Goal: Task Accomplishment & Management: Manage account settings

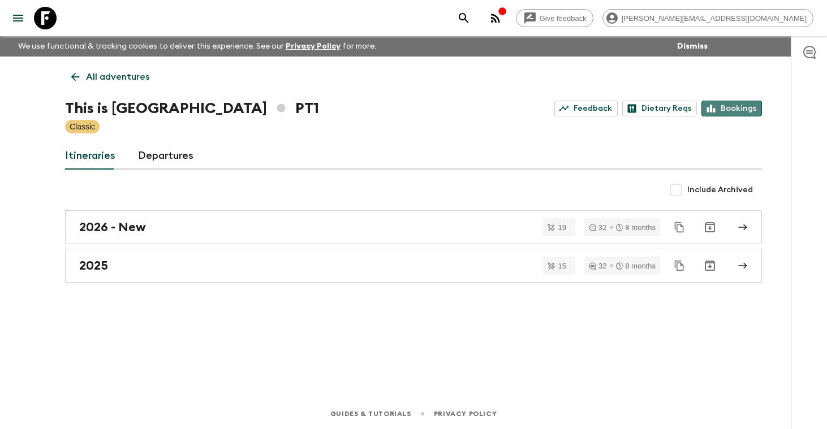
click at [730, 110] on link "Bookings" at bounding box center [732, 109] width 61 height 16
click at [128, 74] on p "All adventures" at bounding box center [117, 77] width 63 height 14
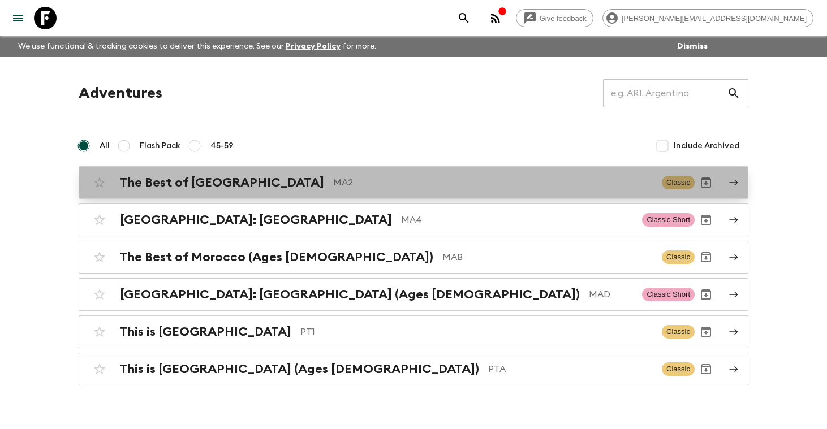
click at [174, 190] on h2 "The Best of [GEOGRAPHIC_DATA]" at bounding box center [222, 182] width 204 height 15
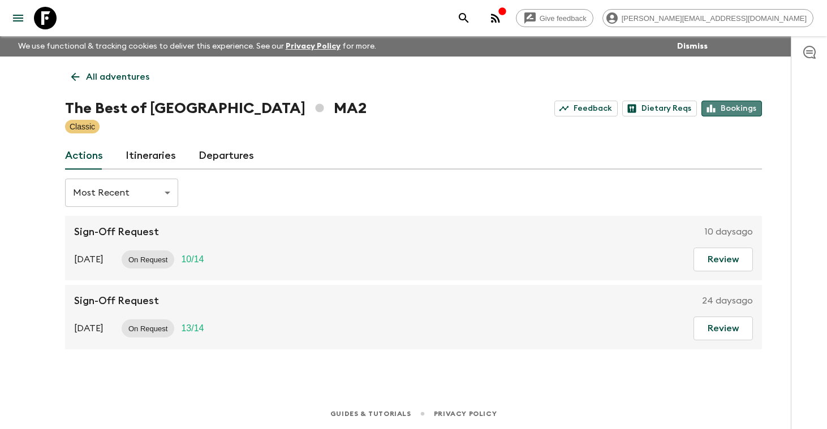
click at [743, 107] on link "Bookings" at bounding box center [732, 109] width 61 height 16
click at [118, 74] on p "All adventures" at bounding box center [117, 77] width 63 height 14
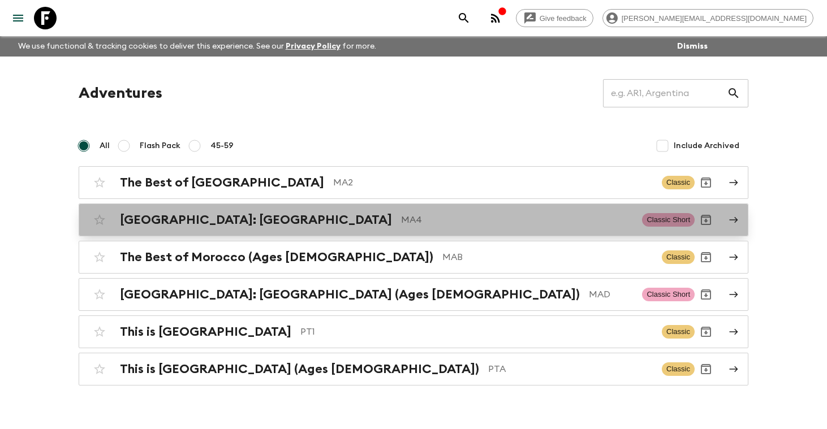
click at [136, 225] on h2 "[GEOGRAPHIC_DATA]: [GEOGRAPHIC_DATA]" at bounding box center [256, 220] width 272 height 15
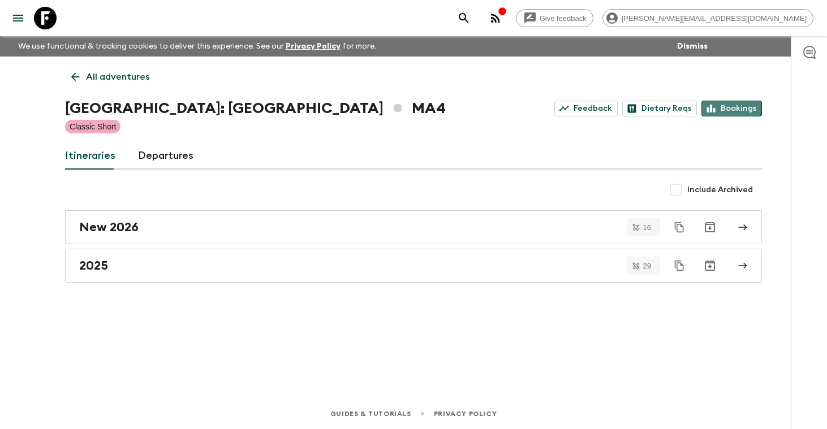
click at [731, 107] on link "Bookings" at bounding box center [732, 109] width 61 height 16
